Goal: Information Seeking & Learning: Learn about a topic

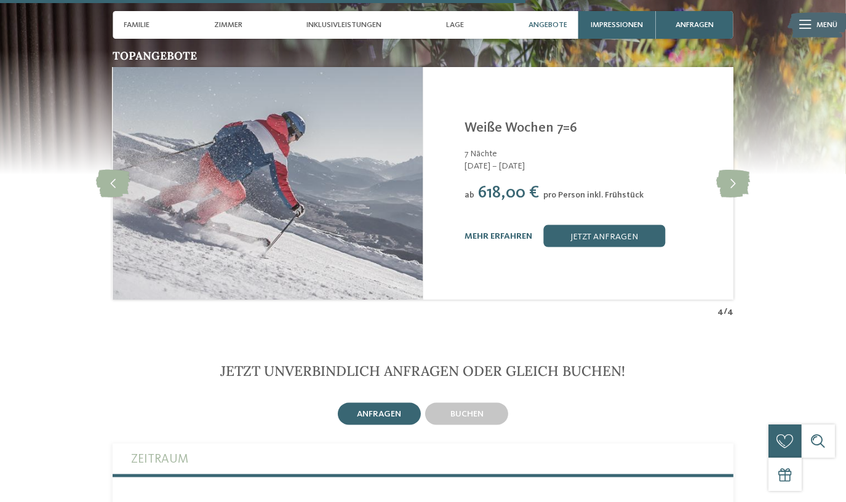
scroll to position [2237, 0]
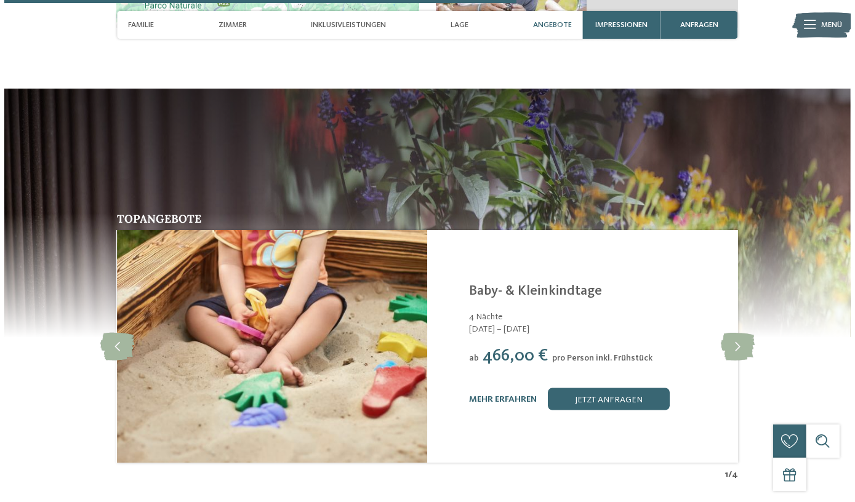
scroll to position [2181, 0]
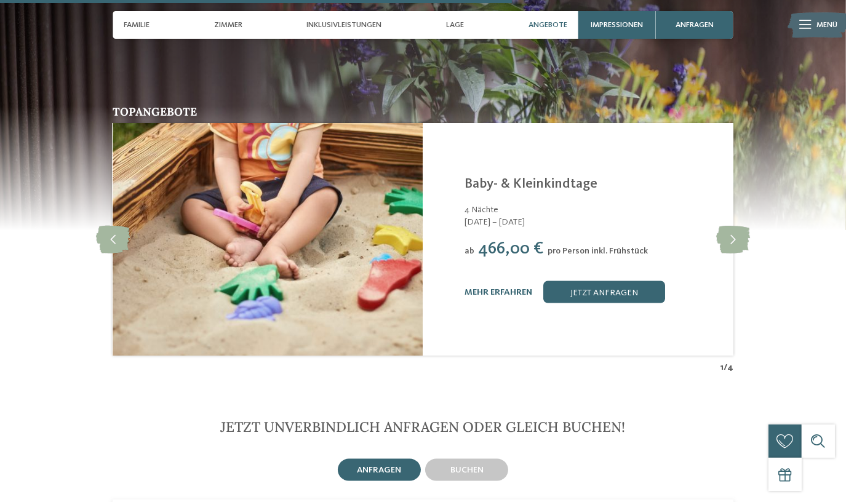
click at [505, 288] on link "mehr erfahren" at bounding box center [499, 292] width 68 height 9
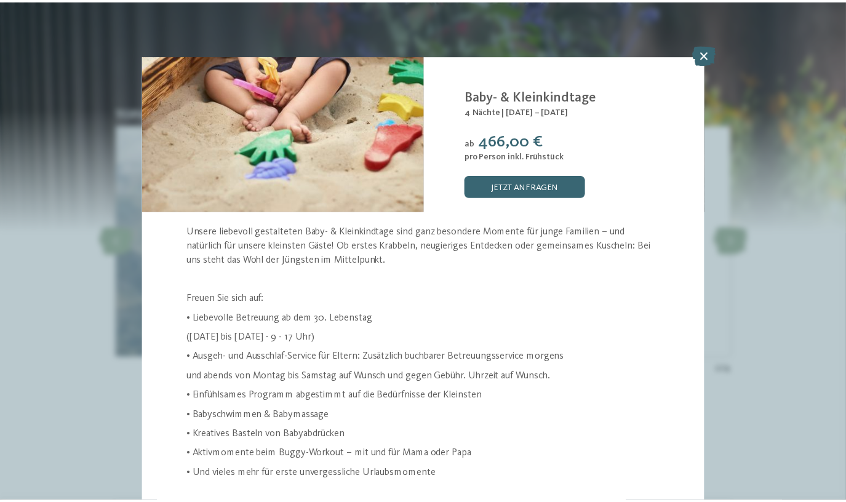
scroll to position [62, 0]
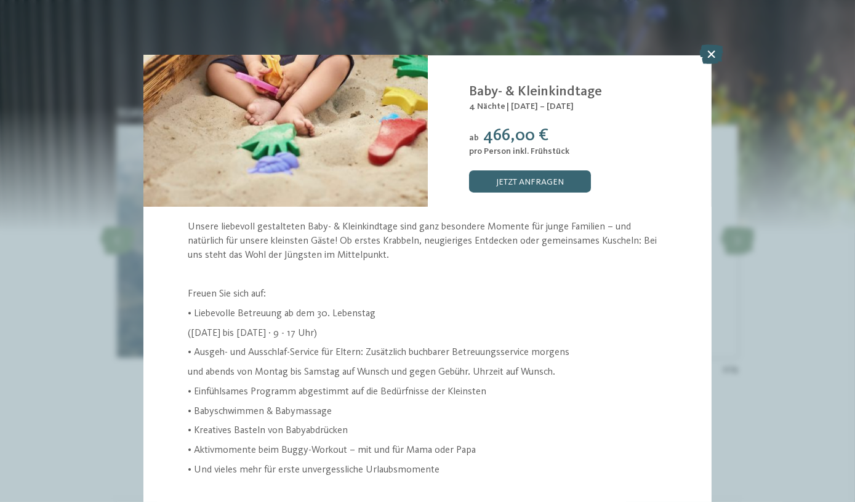
click at [711, 55] on icon at bounding box center [711, 54] width 24 height 20
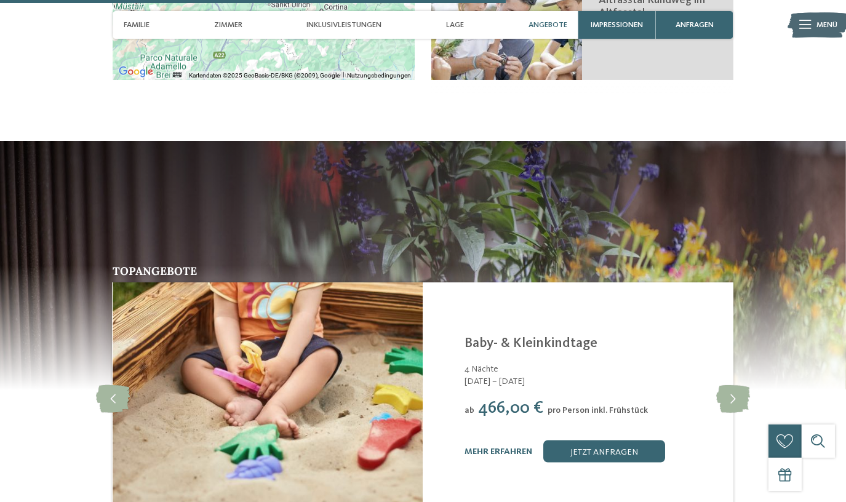
scroll to position [2237, 0]
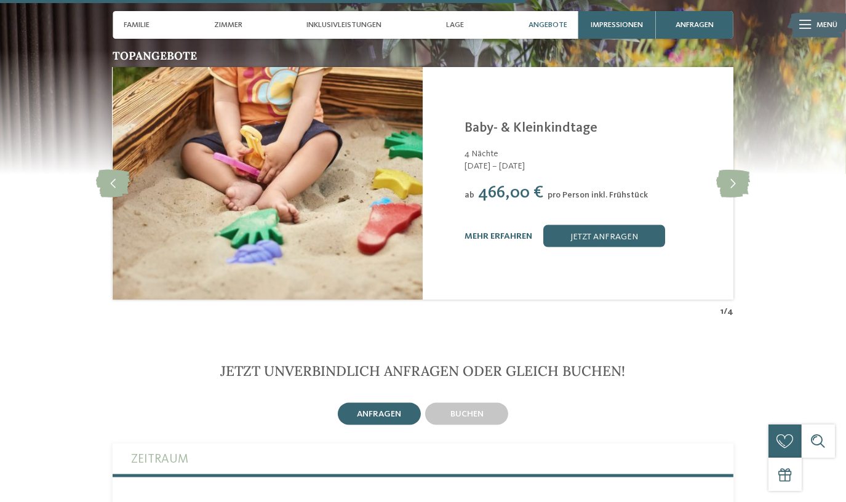
click at [479, 225] on div "mehr erfahren jetzt anfragen" at bounding box center [592, 236] width 255 height 22
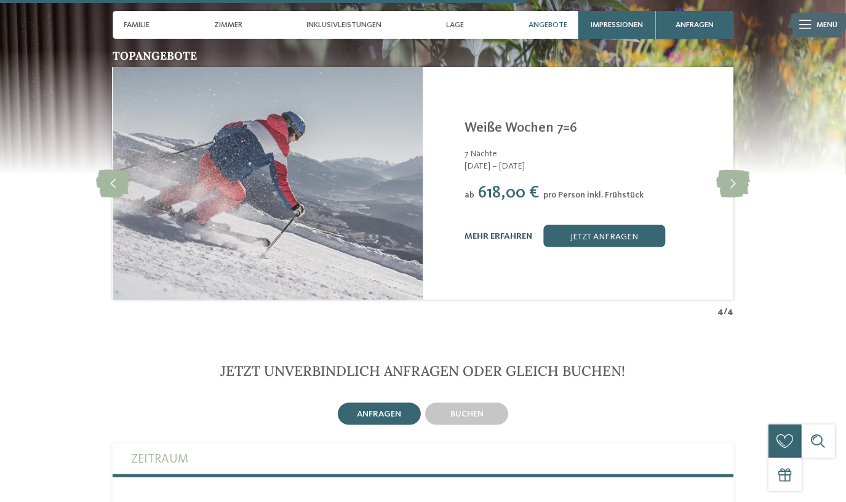
click at [510, 232] on link "mehr erfahren" at bounding box center [499, 236] width 68 height 9
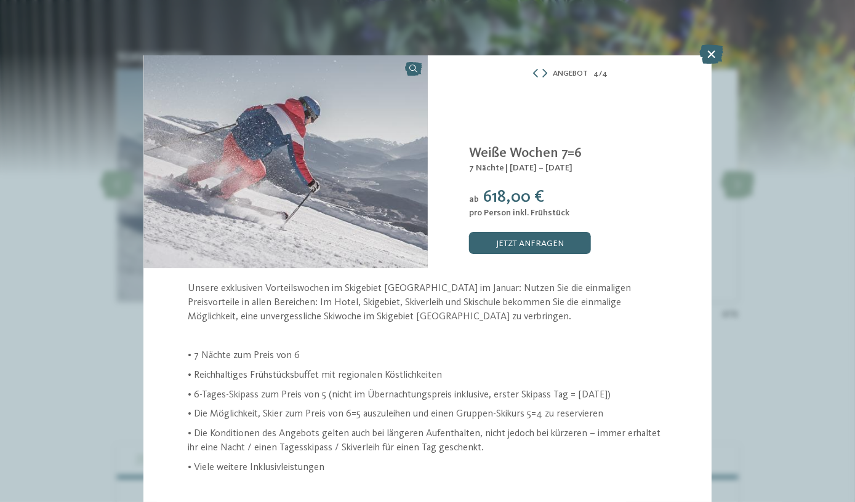
click at [716, 52] on icon at bounding box center [711, 54] width 24 height 20
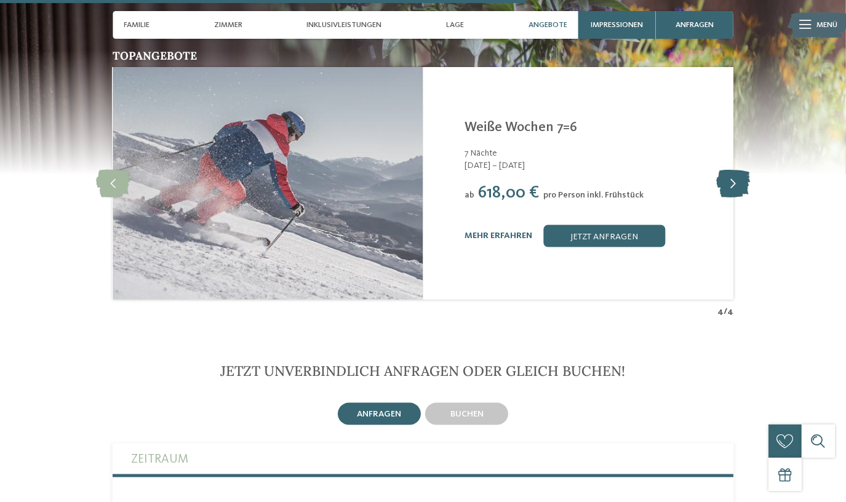
click at [730, 174] on icon at bounding box center [733, 184] width 34 height 28
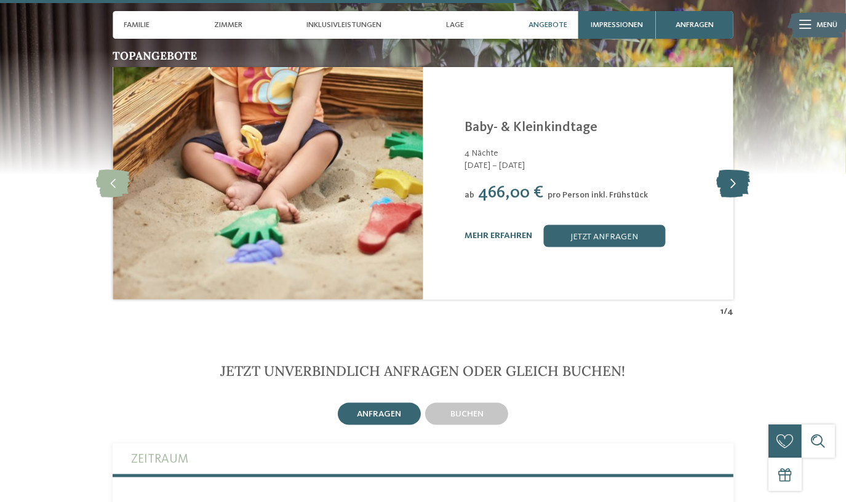
click at [730, 170] on icon at bounding box center [733, 184] width 34 height 28
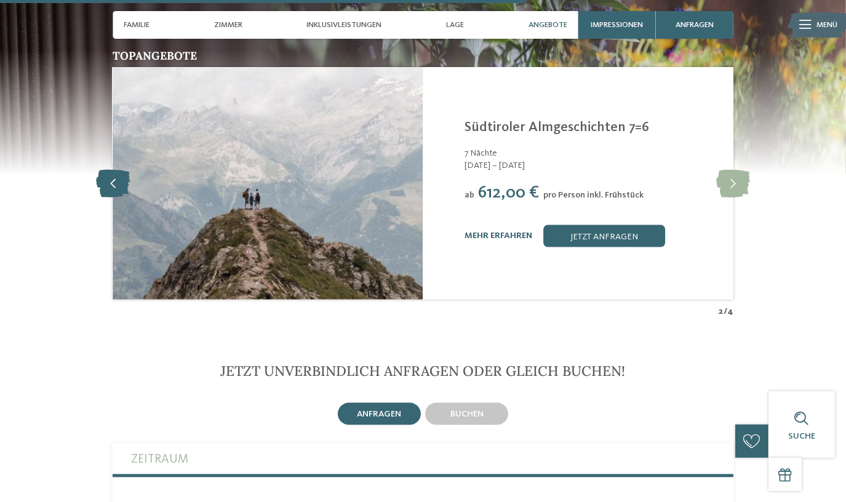
click at [124, 170] on icon at bounding box center [113, 184] width 34 height 28
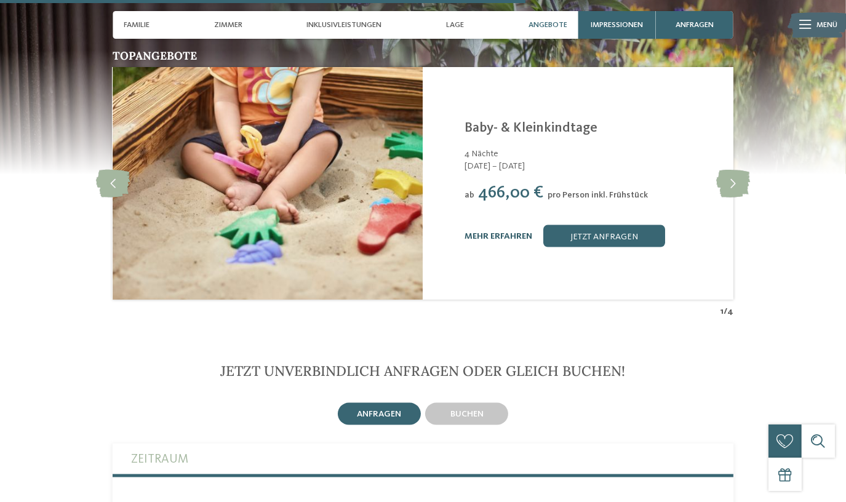
click at [498, 232] on link "mehr erfahren" at bounding box center [499, 236] width 68 height 9
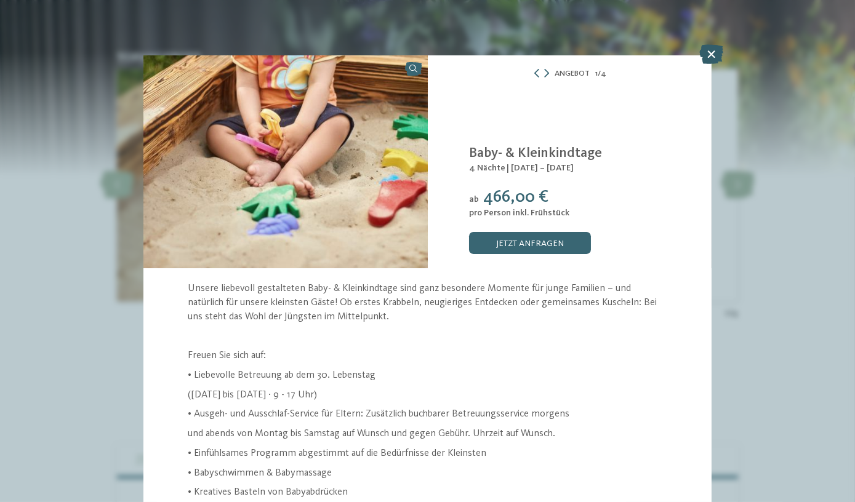
click at [716, 56] on icon at bounding box center [711, 54] width 24 height 20
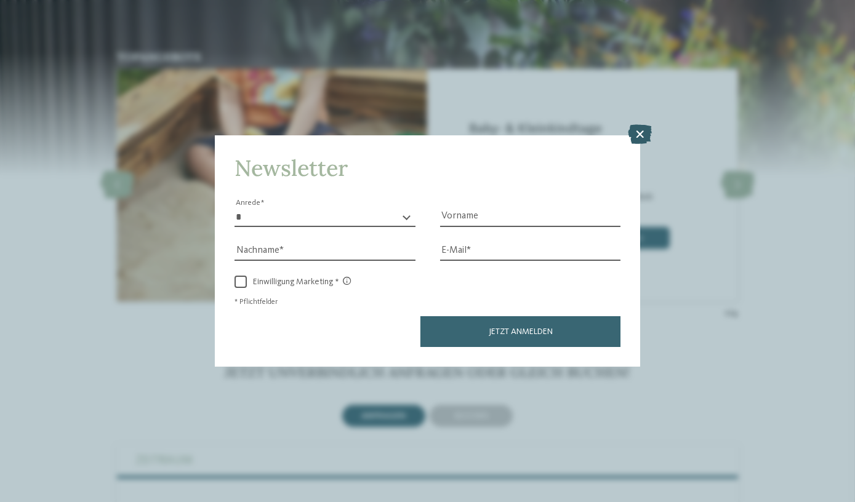
click at [637, 131] on icon at bounding box center [640, 135] width 24 height 20
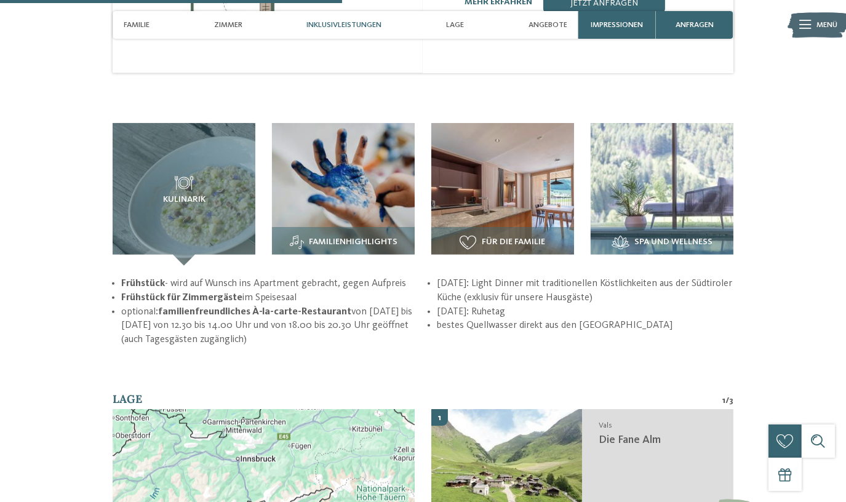
scroll to position [1790, 0]
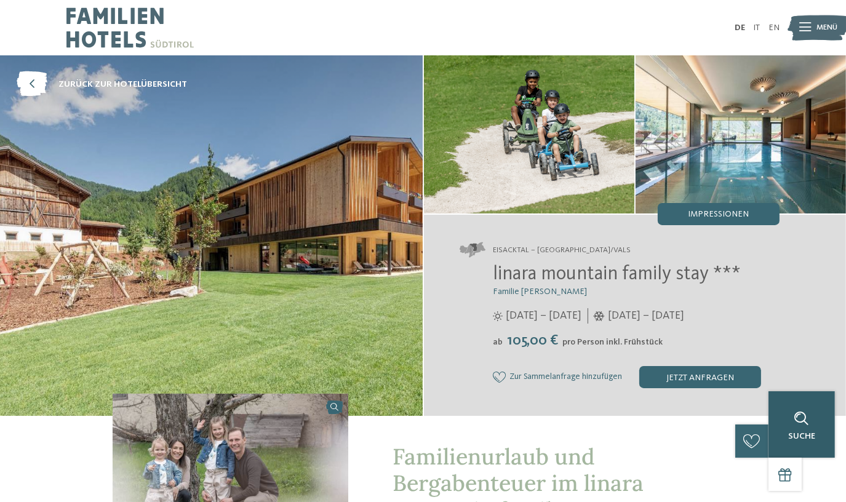
click at [829, 451] on div "Suche" at bounding box center [802, 424] width 66 height 66
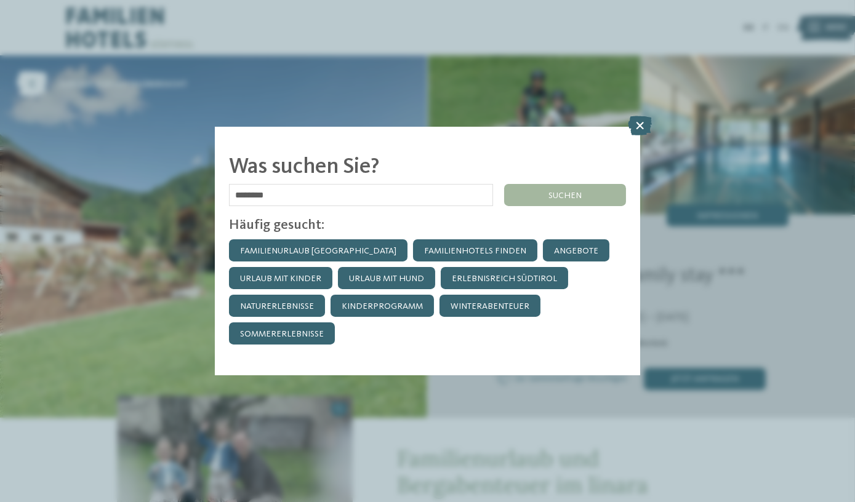
type input "********"
click input "******" at bounding box center [0, 0] width 0 height 0
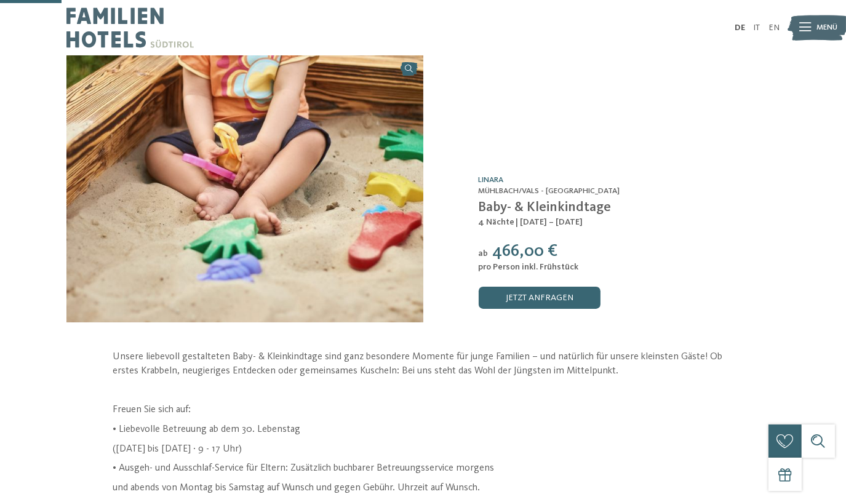
scroll to position [279, 0]
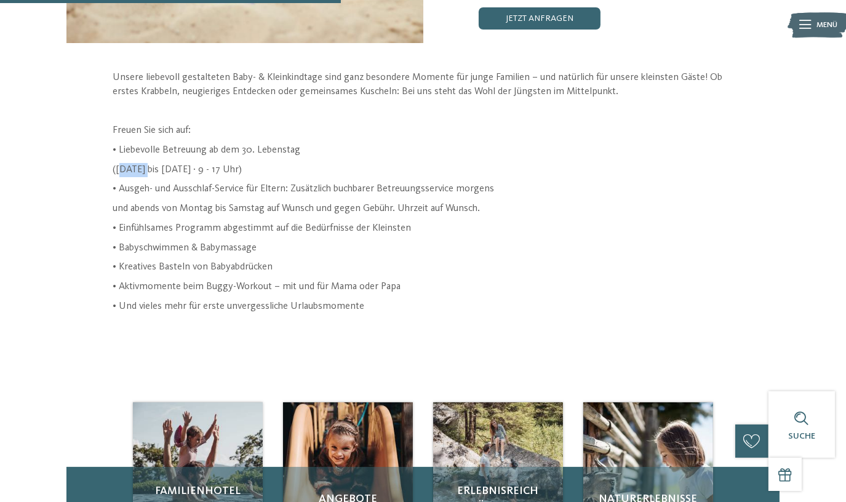
drag, startPoint x: 112, startPoint y: 170, endPoint x: 142, endPoint y: 169, distance: 30.2
click at [142, 169] on div "Unsere liebevoll gestalteten Baby- & Kleinkindtage sind ganz besondere Momente …" at bounding box center [423, 192] width 754 height 242
drag, startPoint x: 142, startPoint y: 169, endPoint x: 119, endPoint y: 171, distance: 23.5
click at [119, 171] on p "([DATE] bis [DATE] · 9 - 17 Uhr)" at bounding box center [423, 170] width 621 height 14
click at [114, 152] on p "• Liebevolle Betreuung ab dem 30. Lebenstag" at bounding box center [423, 150] width 621 height 14
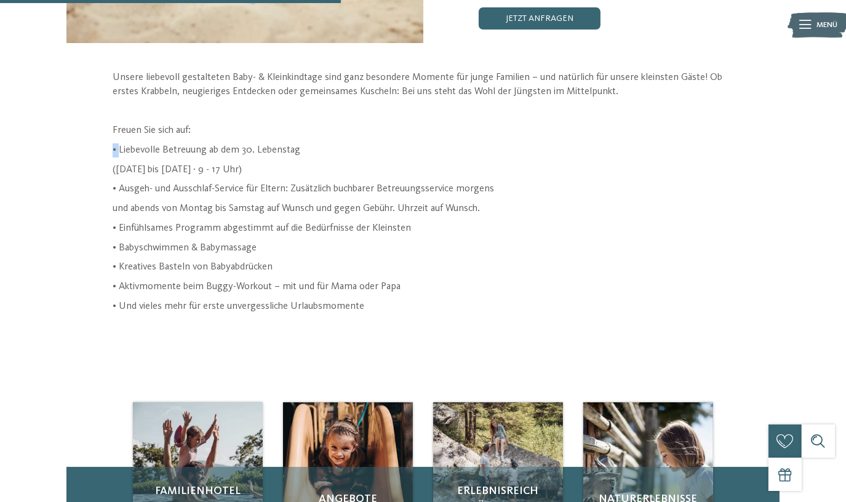
click at [118, 146] on p "• Liebevolle Betreuung ab dem 30. Lebenstag" at bounding box center [423, 150] width 621 height 14
click at [298, 174] on p "([DATE] bis [DATE] · 9 - 17 Uhr)" at bounding box center [423, 170] width 621 height 14
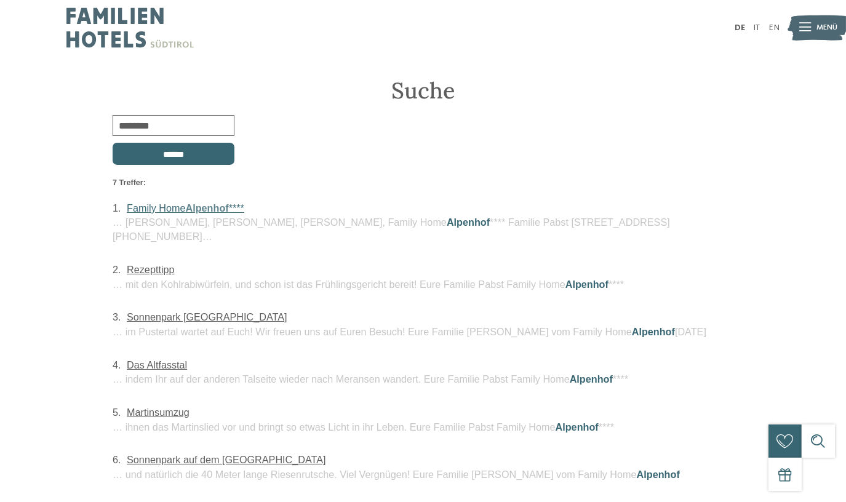
click at [191, 211] on span "Alpenhof" at bounding box center [207, 207] width 43 height 11
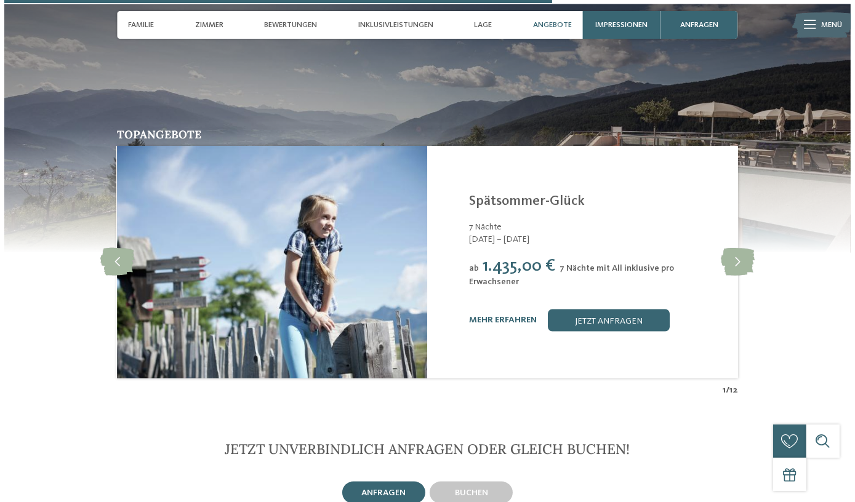
scroll to position [2237, 0]
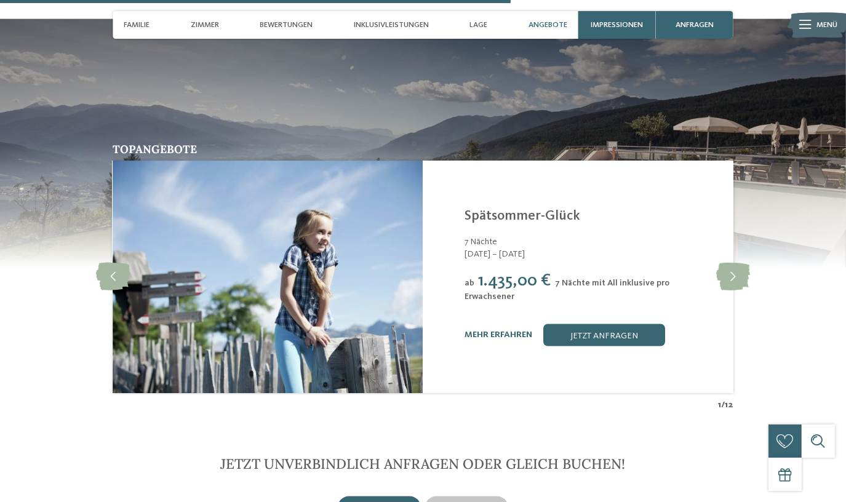
click at [498, 324] on div "mehr erfahren jetzt anfragen" at bounding box center [592, 335] width 255 height 22
click at [501, 330] on link "mehr erfahren" at bounding box center [499, 334] width 68 height 9
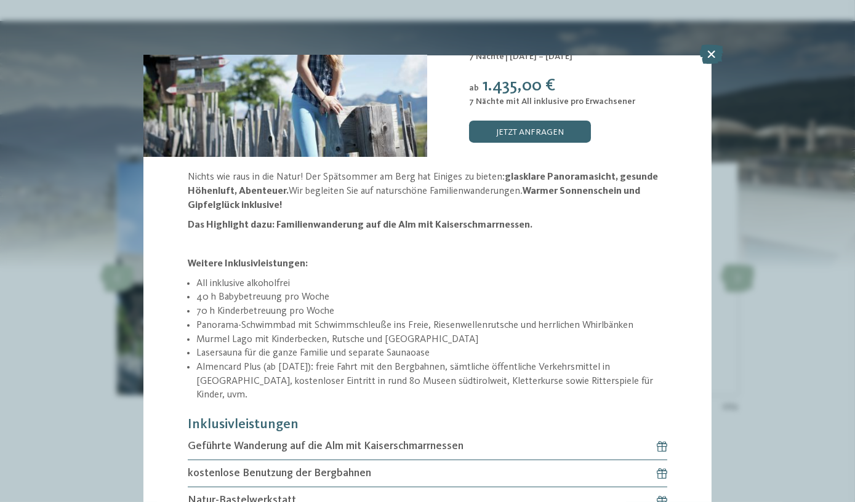
scroll to position [111, 0]
